Goal: Task Accomplishment & Management: Manage account settings

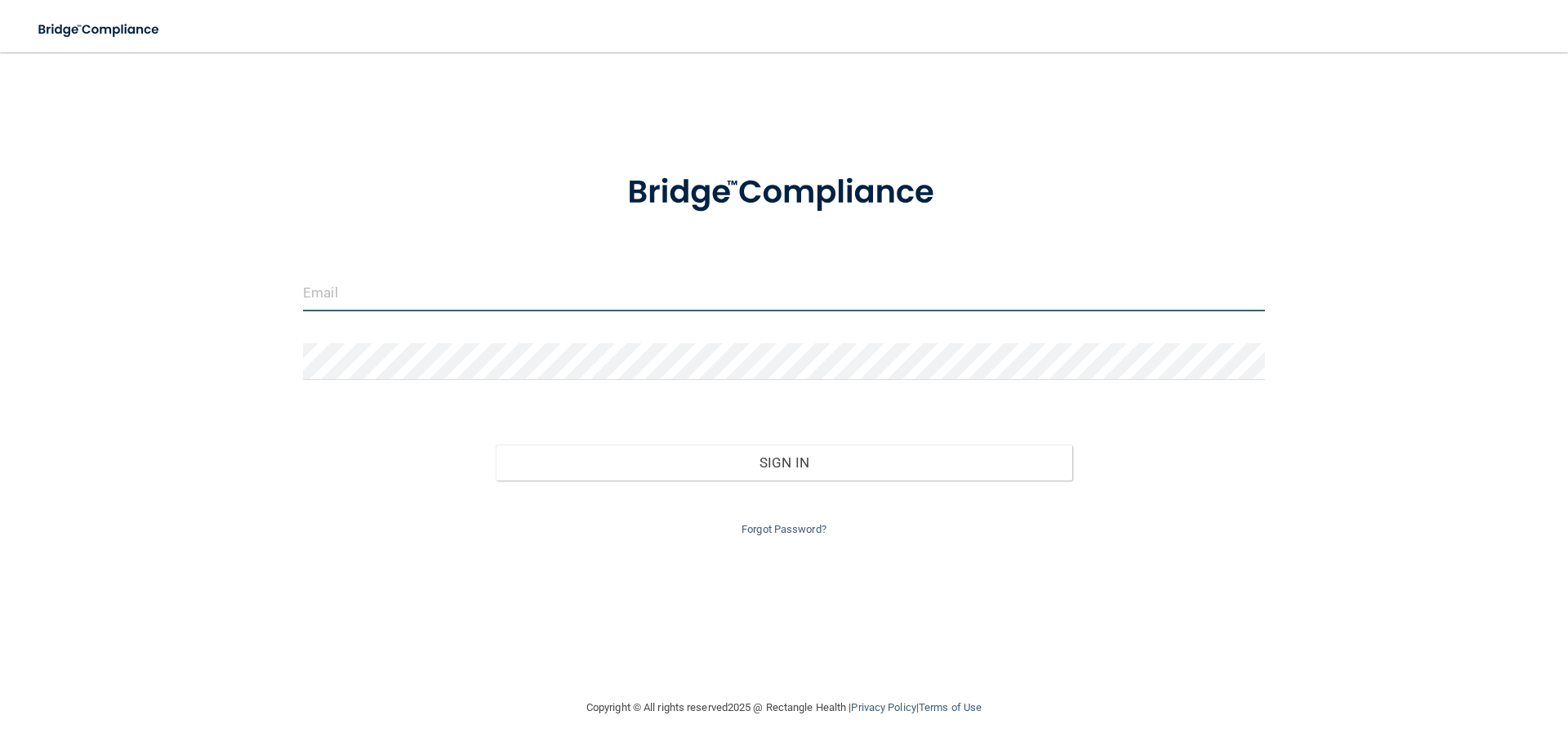
click at [519, 291] on input "email" at bounding box center [784, 292] width 962 height 37
type input "[EMAIL_ADDRESS][DOMAIN_NAME]"
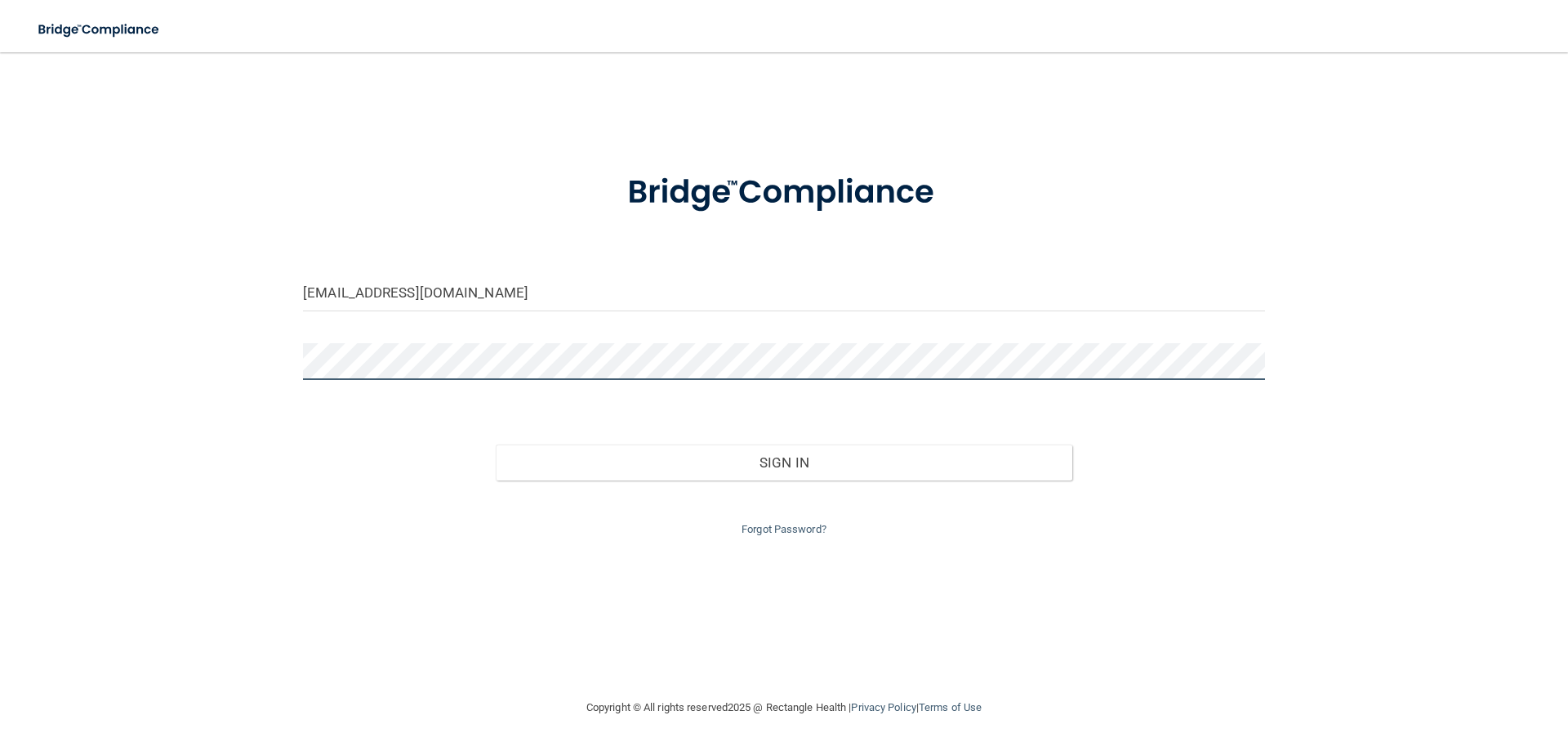
click at [496, 445] on button "Sign In" at bounding box center [784, 462] width 577 height 36
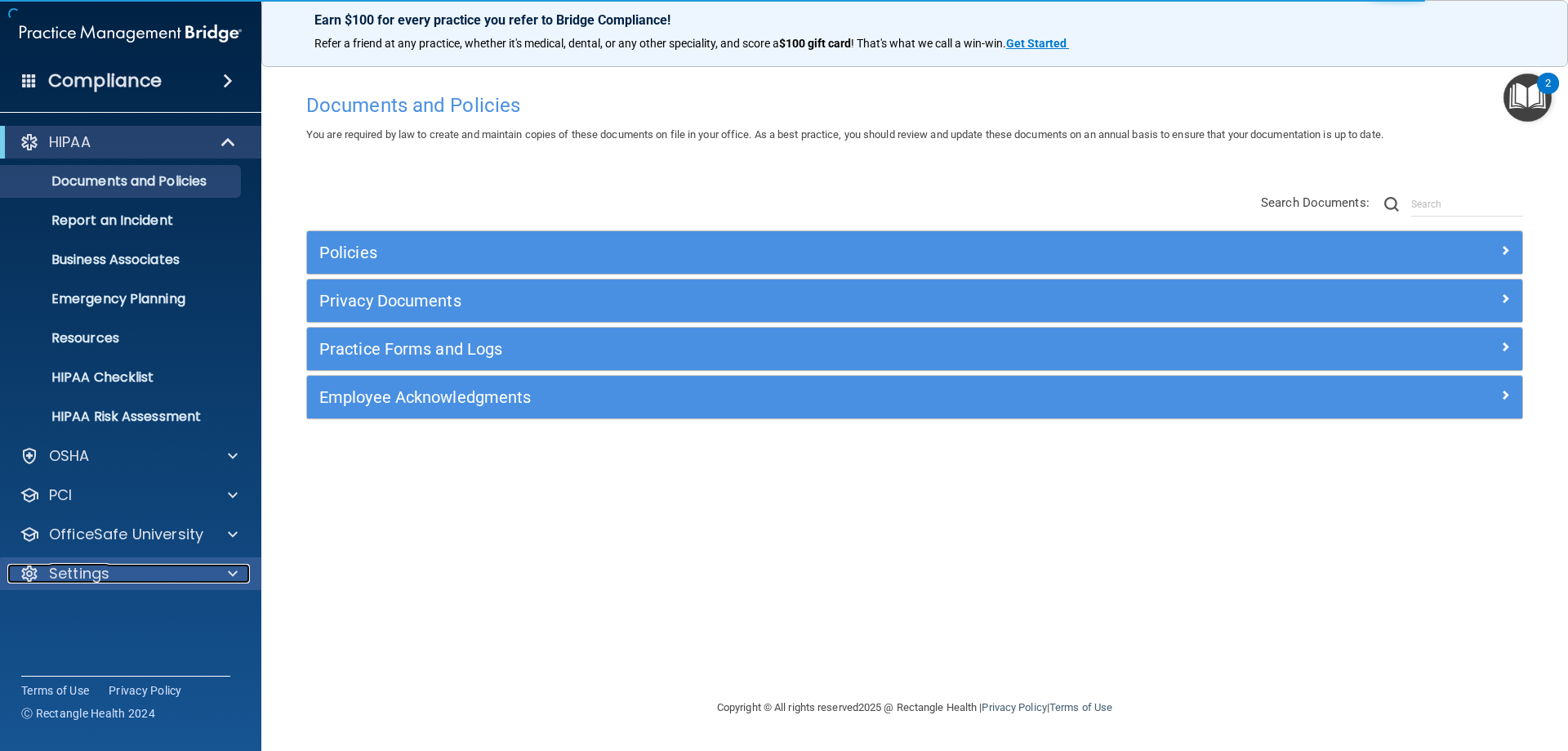
click at [121, 567] on div "Settings" at bounding box center [108, 574] width 202 height 20
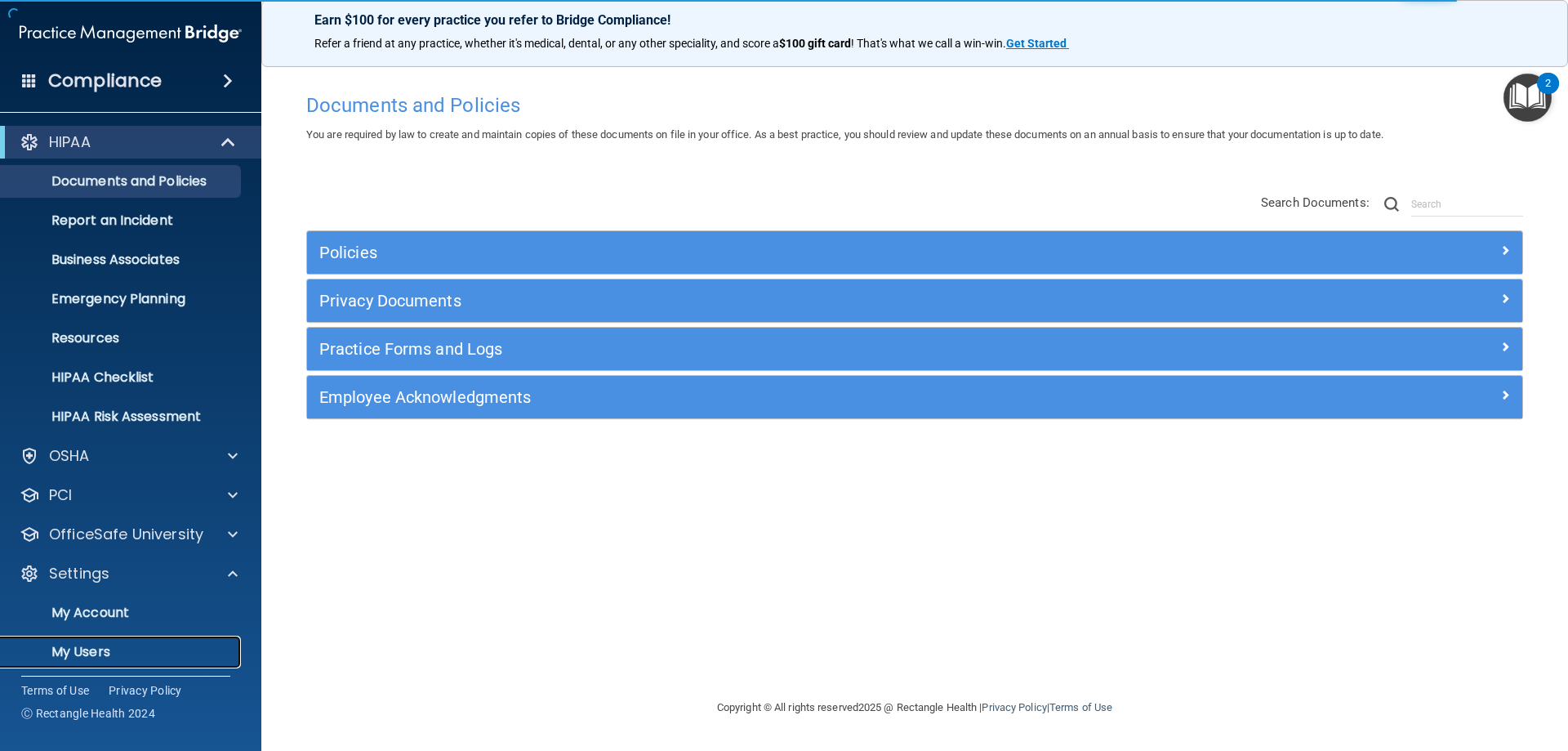
click at [107, 648] on p "My Users" at bounding box center [122, 652] width 223 height 16
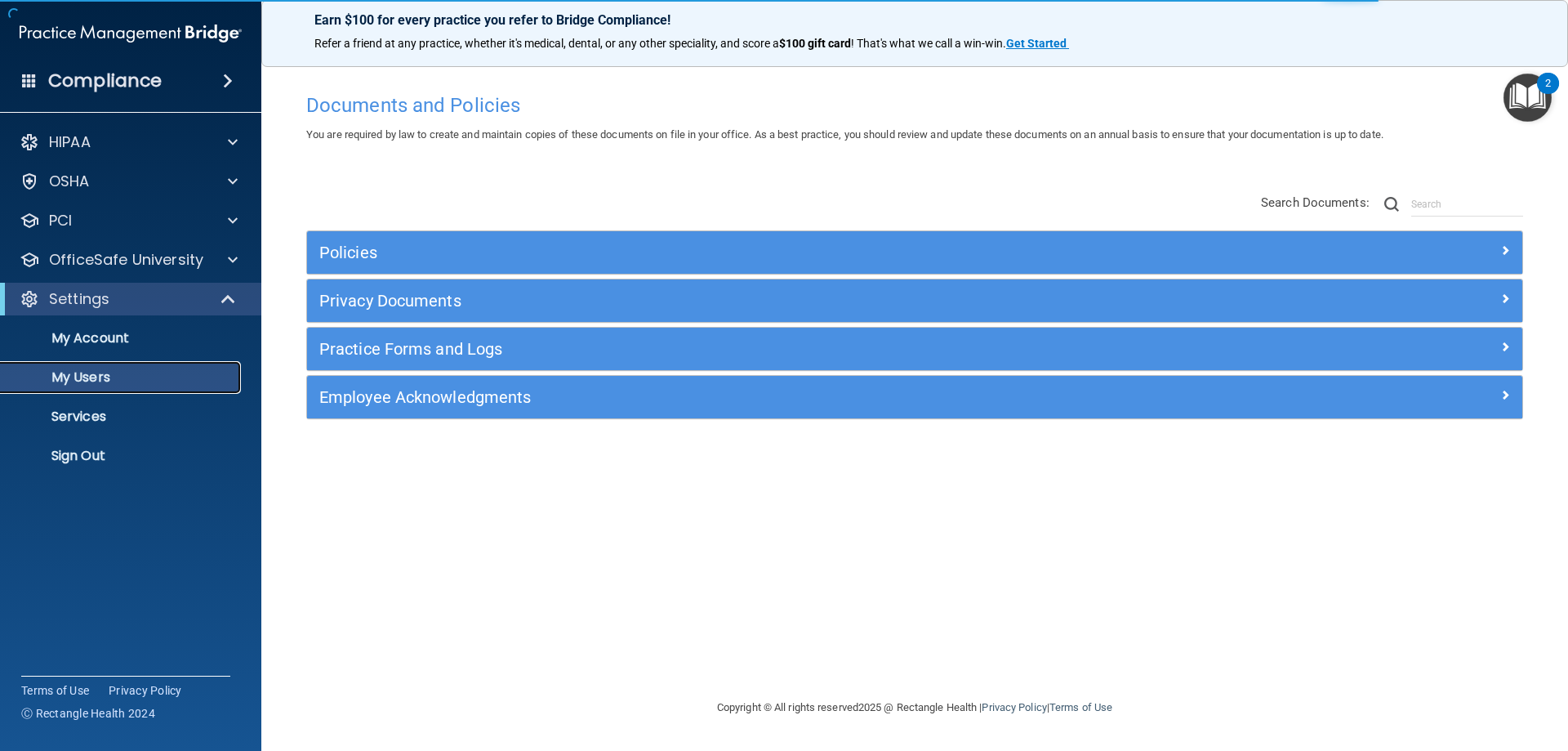
select select "20"
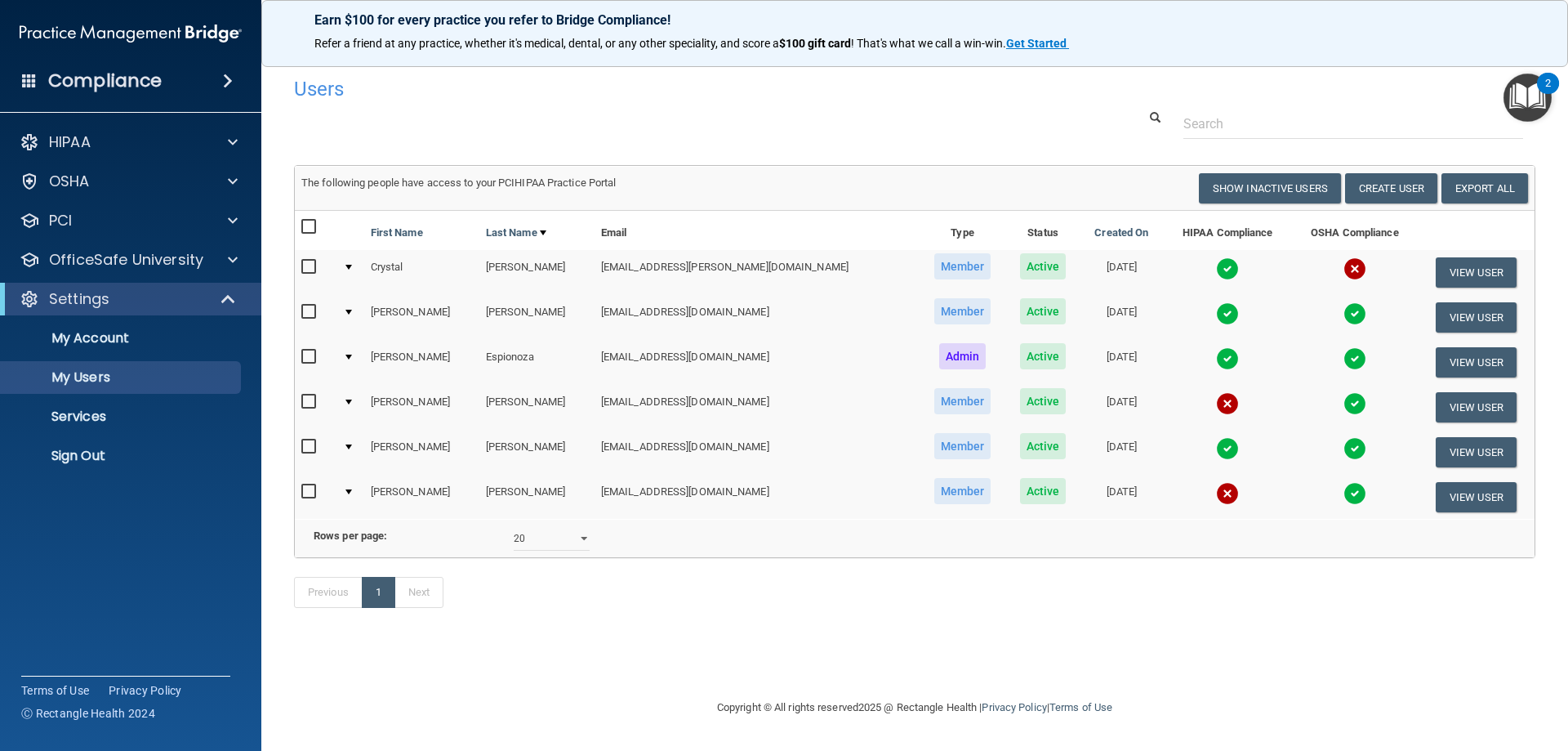
drag, startPoint x: 1567, startPoint y: 241, endPoint x: 1559, endPoint y: 391, distance: 150.2
click at [1559, 389] on main "Users Success! New user created. × Error! The user couldn't be created. × Succe…" at bounding box center [914, 402] width 1306 height 698
click at [1216, 499] on img at bounding box center [1228, 494] width 23 height 23
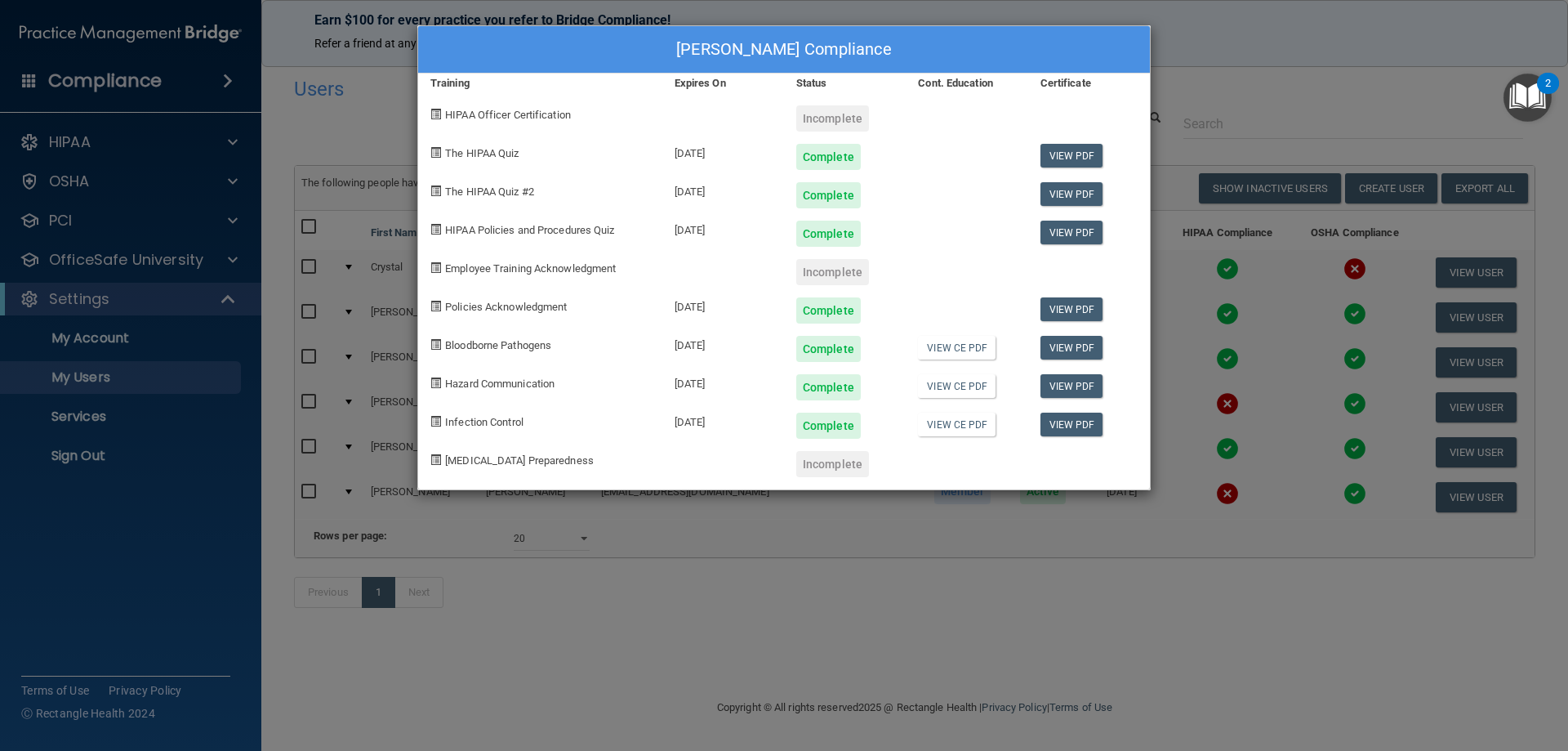
click at [1295, 126] on div "[PERSON_NAME] Compliance Training Expires On Status Cont. Education Certificate…" at bounding box center [784, 375] width 1568 height 751
